Goal: Task Accomplishment & Management: Complete application form

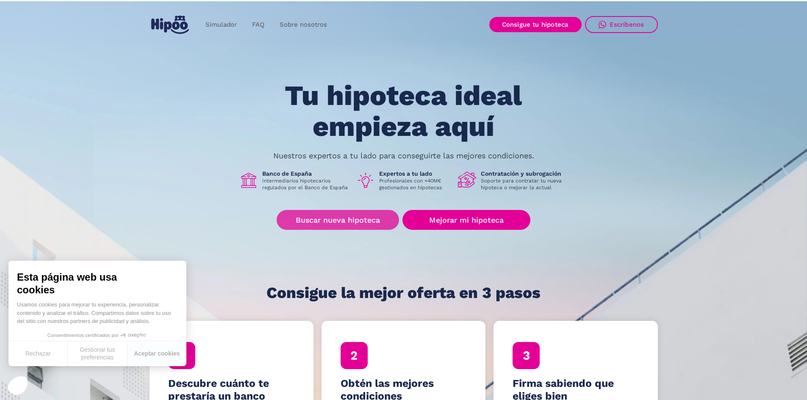
click at [358, 214] on link "Buscar nueva hipoteca" at bounding box center [338, 220] width 122 height 20
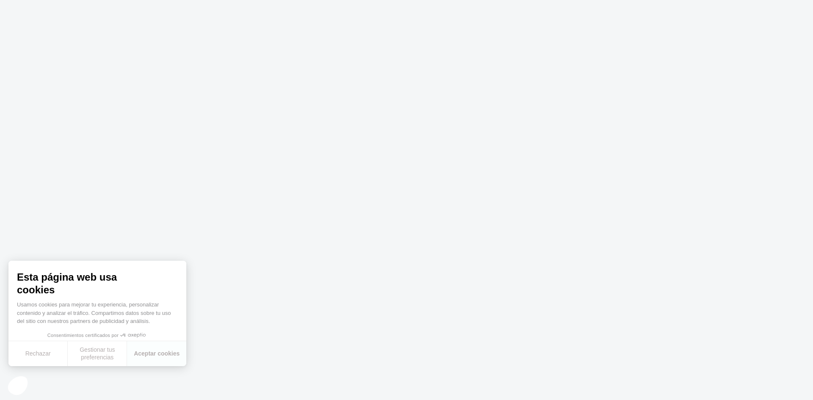
click at [77, 360] on button "Gestionar tus preferencias" at bounding box center [97, 353] width 59 height 25
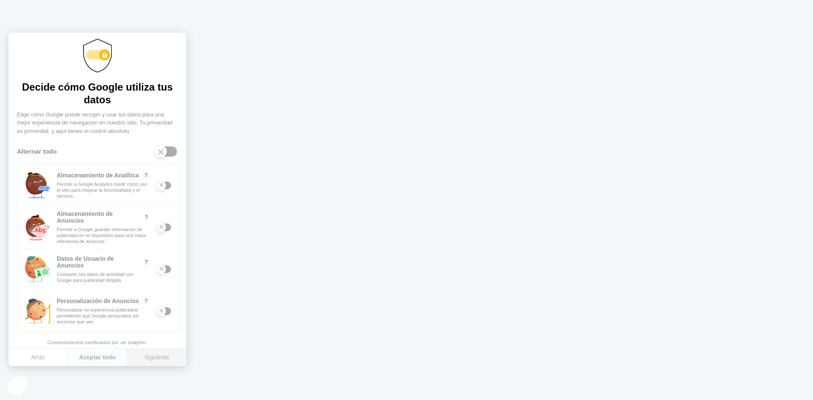
click at [153, 355] on button "Siguiente" at bounding box center [156, 358] width 59 height 18
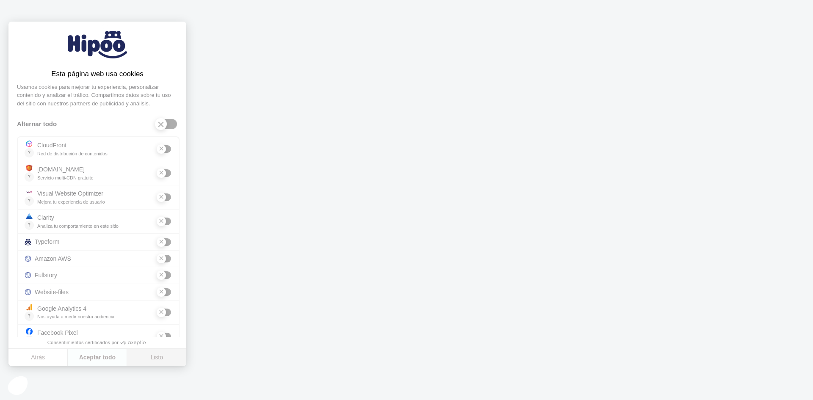
click at [153, 355] on button "Listo" at bounding box center [156, 358] width 59 height 18
